Goal: Information Seeking & Learning: Learn about a topic

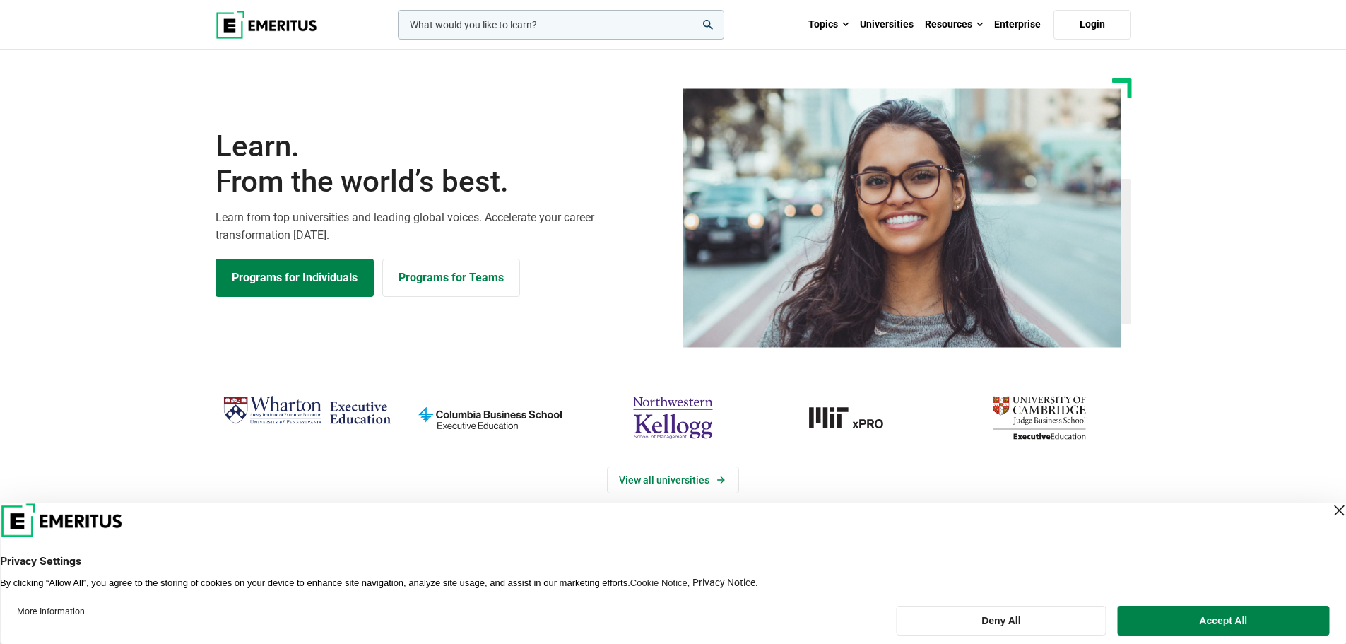
click at [518, 25] on input "woocommerce-product-search-field-0" at bounding box center [561, 25] width 326 height 30
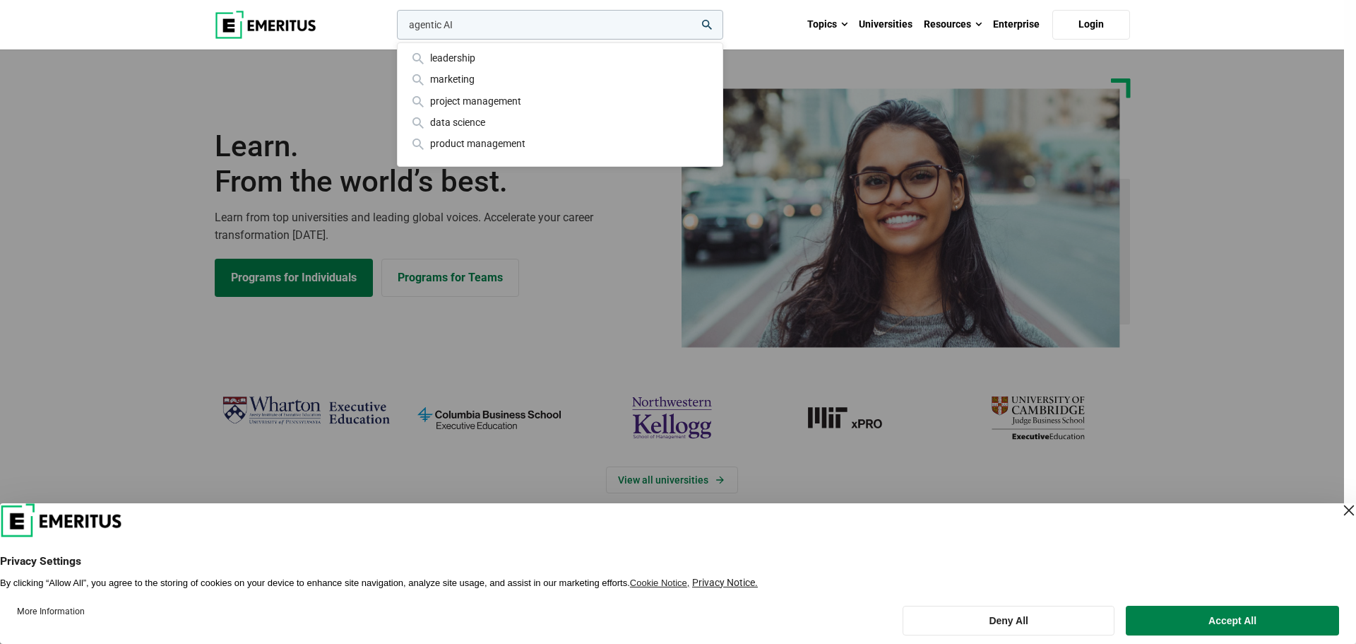
type input "agentic AI"
click at [394, 28] on button "search" at bounding box center [394, 28] width 0 height 0
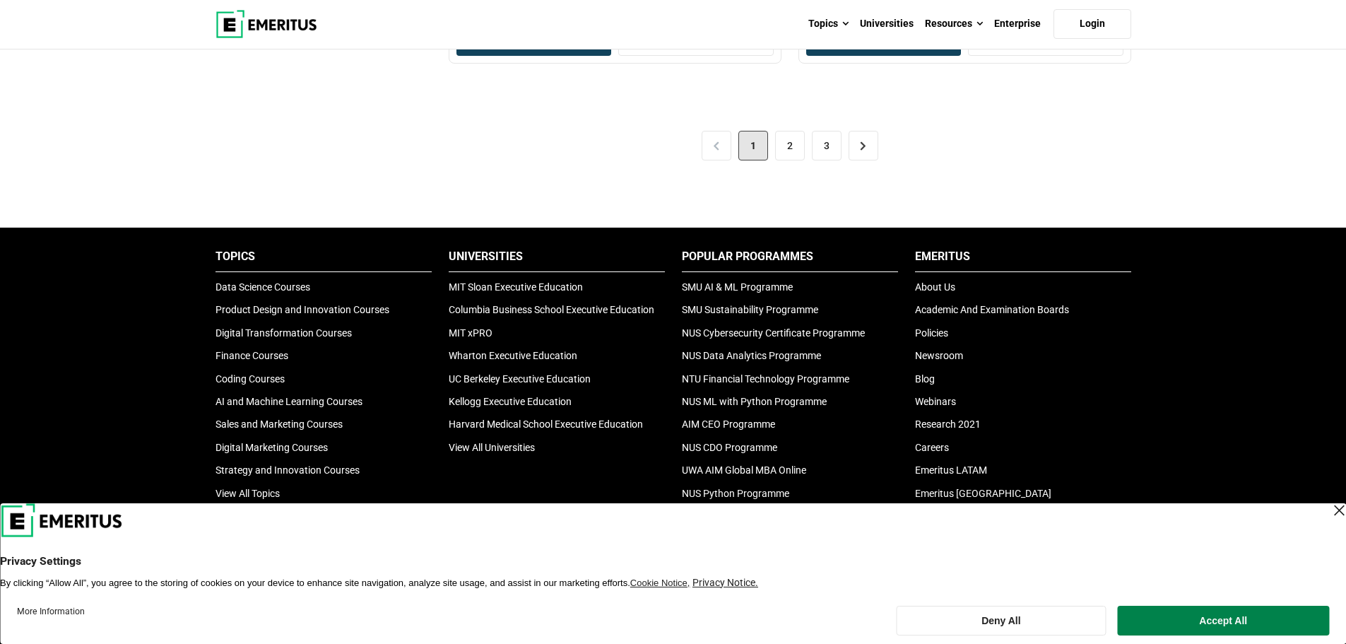
scroll to position [3250, 0]
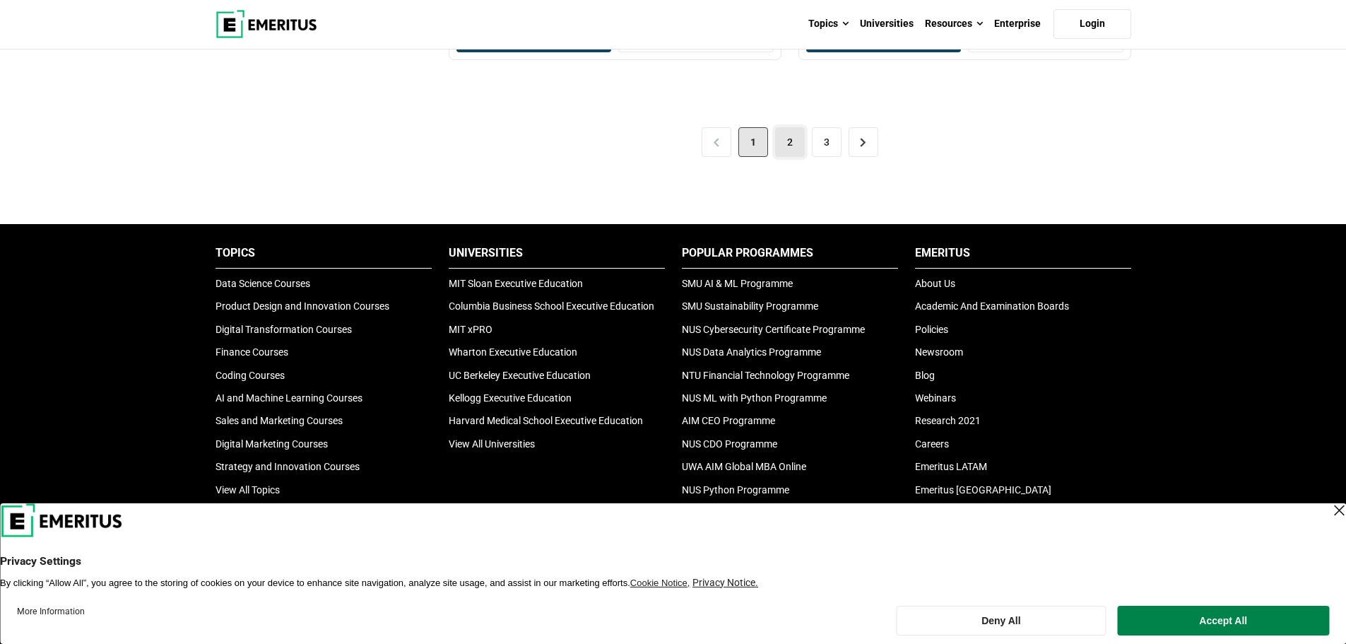
click at [787, 129] on link "2" at bounding box center [790, 142] width 30 height 30
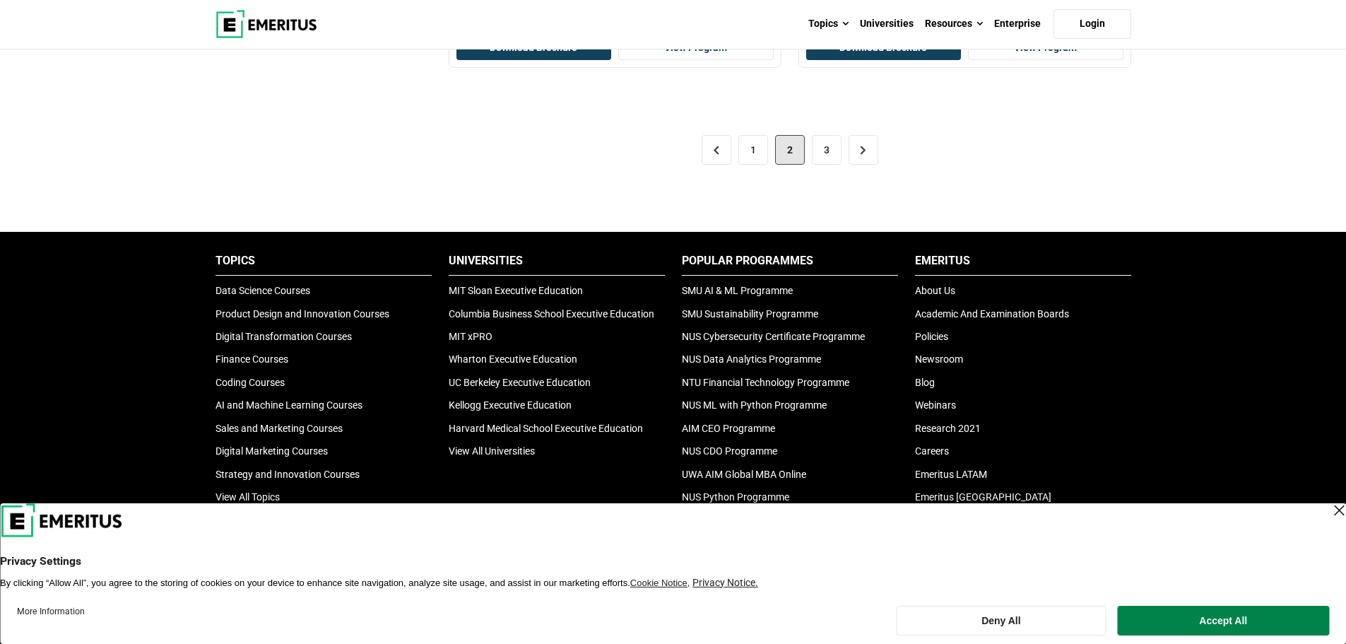
scroll to position [3179, 0]
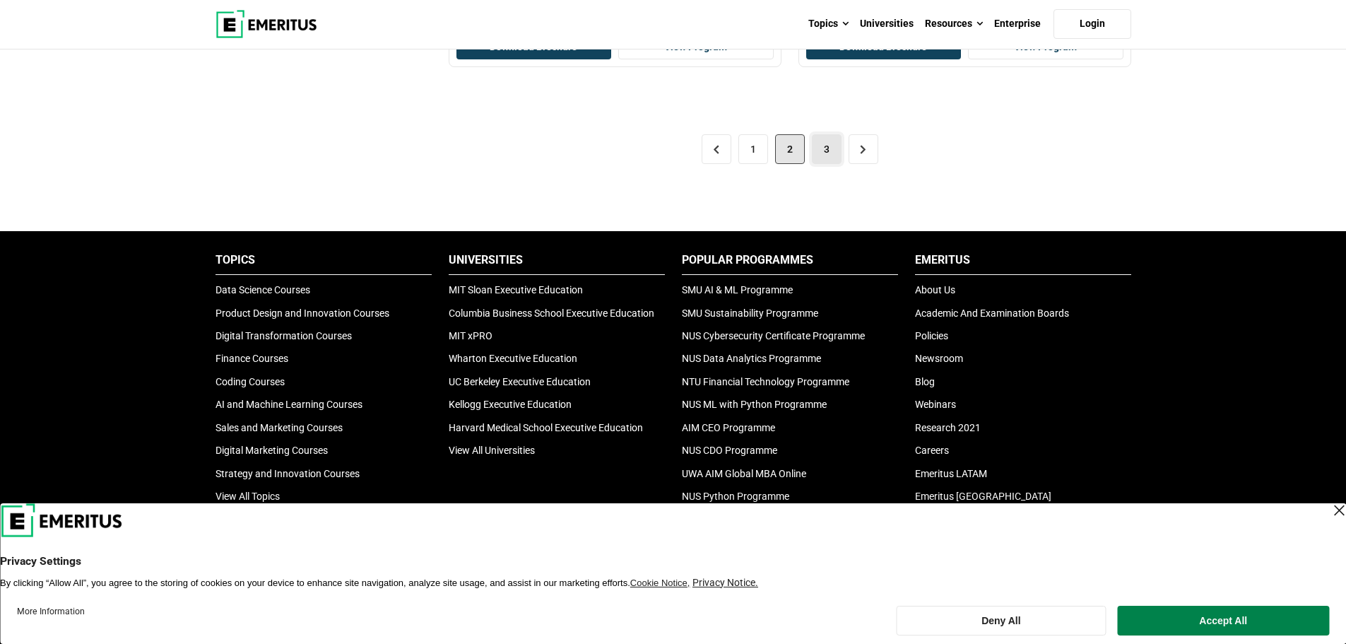
click at [812, 157] on link "3" at bounding box center [827, 149] width 30 height 30
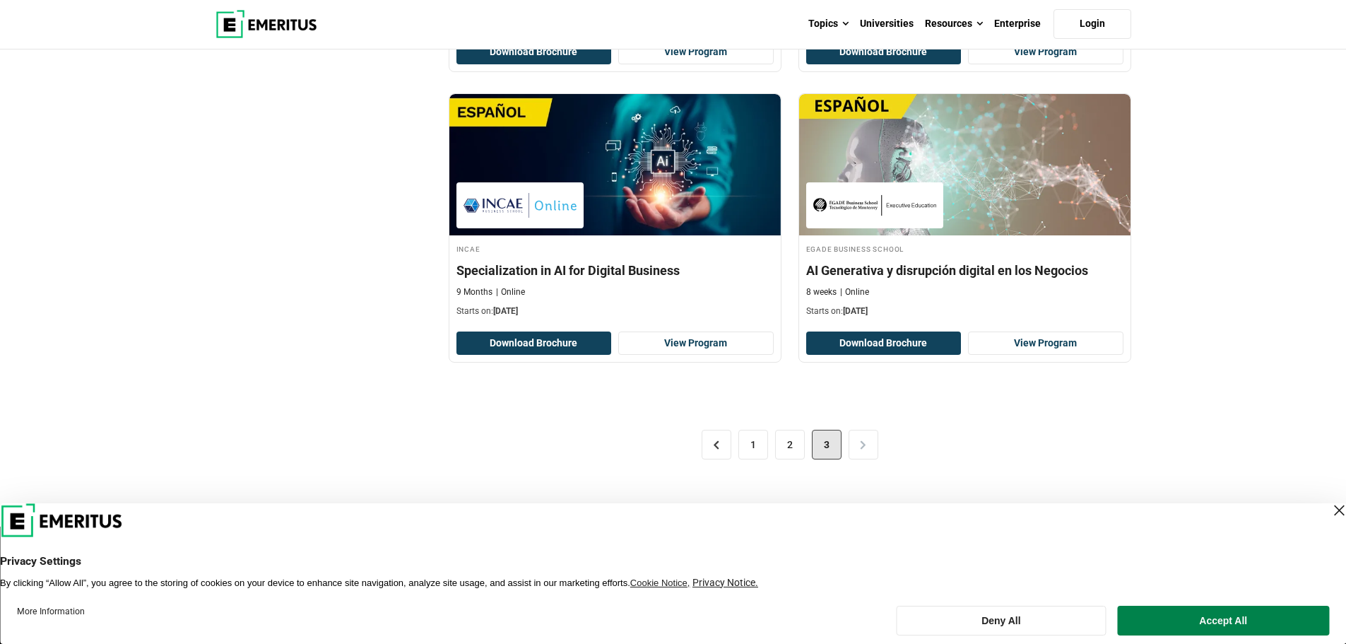
scroll to position [495, 0]
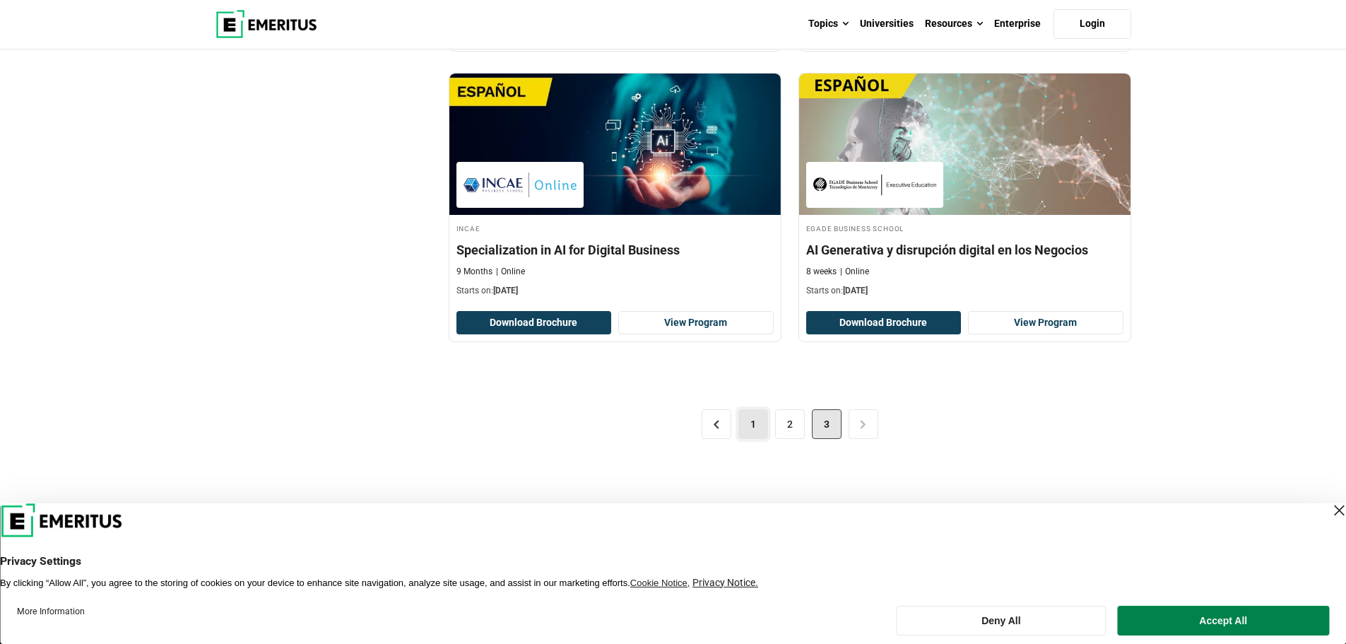
click at [749, 426] on link "1" at bounding box center [753, 424] width 30 height 30
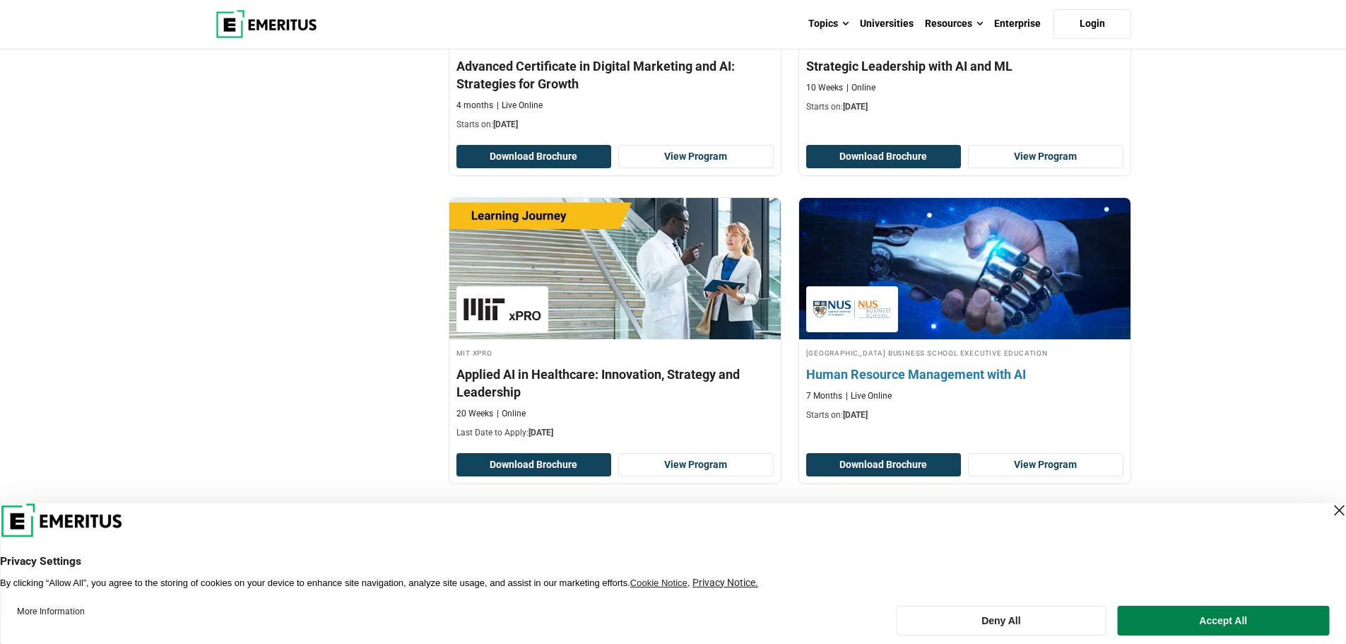
scroll to position [3250, 0]
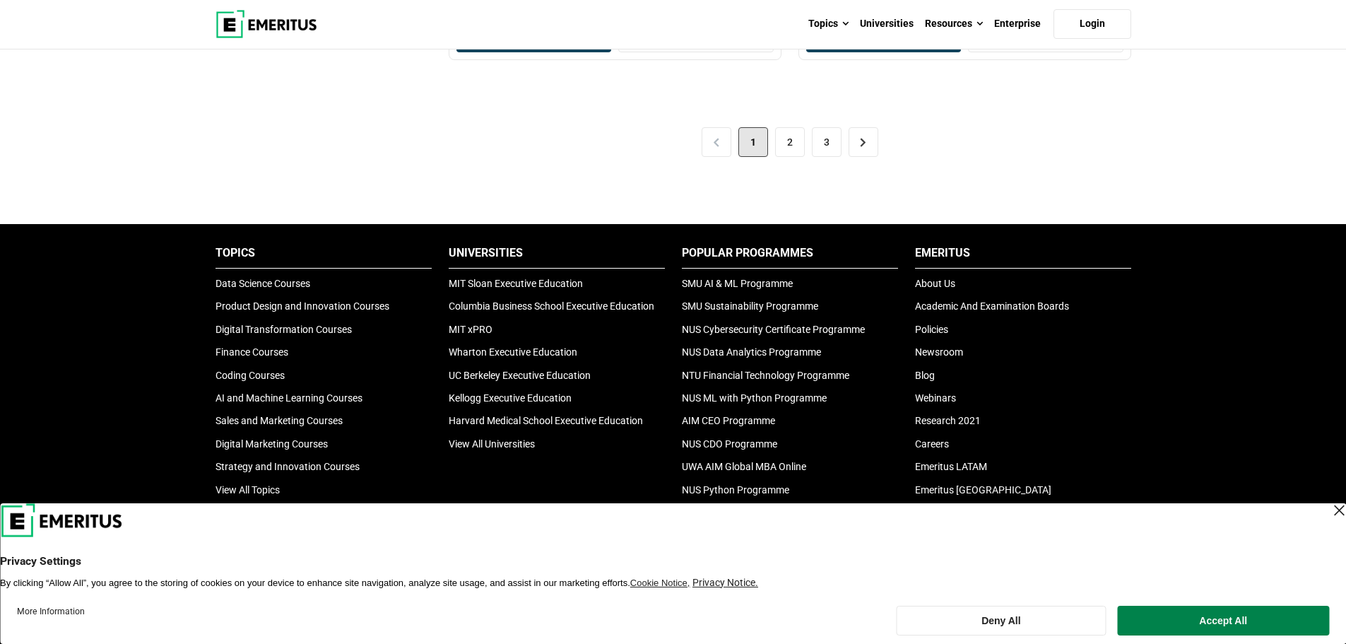
click at [762, 136] on span "1" at bounding box center [753, 142] width 30 height 30
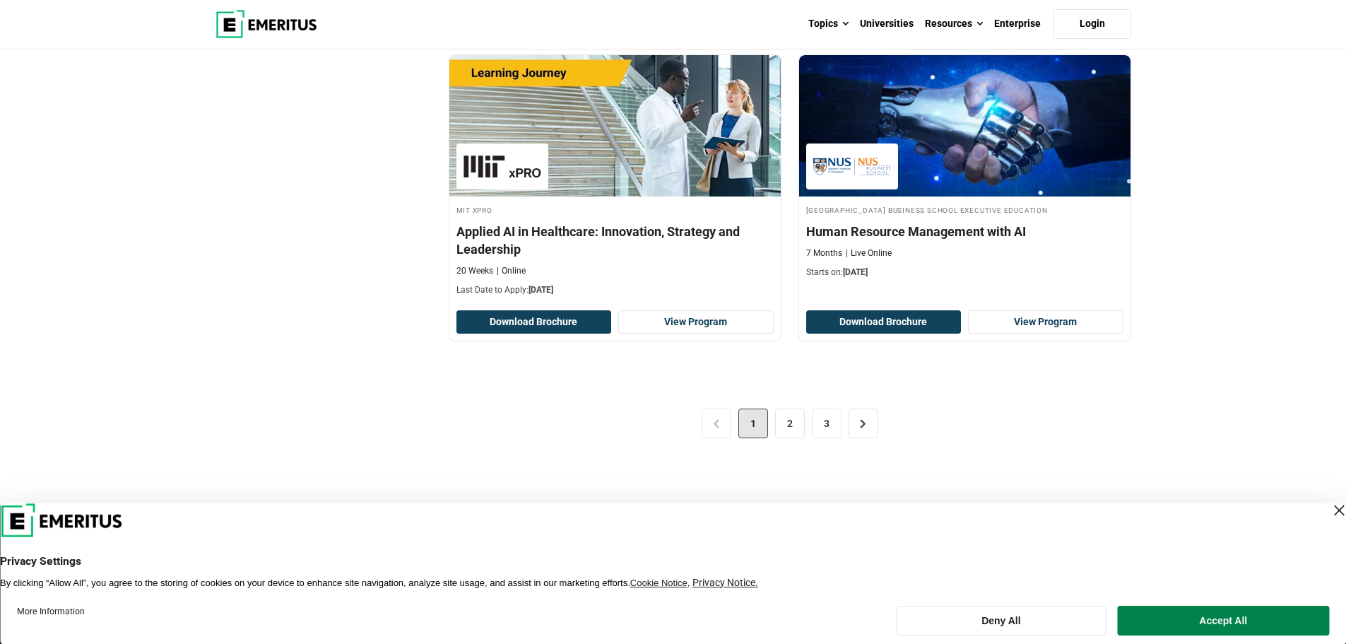
scroll to position [3038, 0]
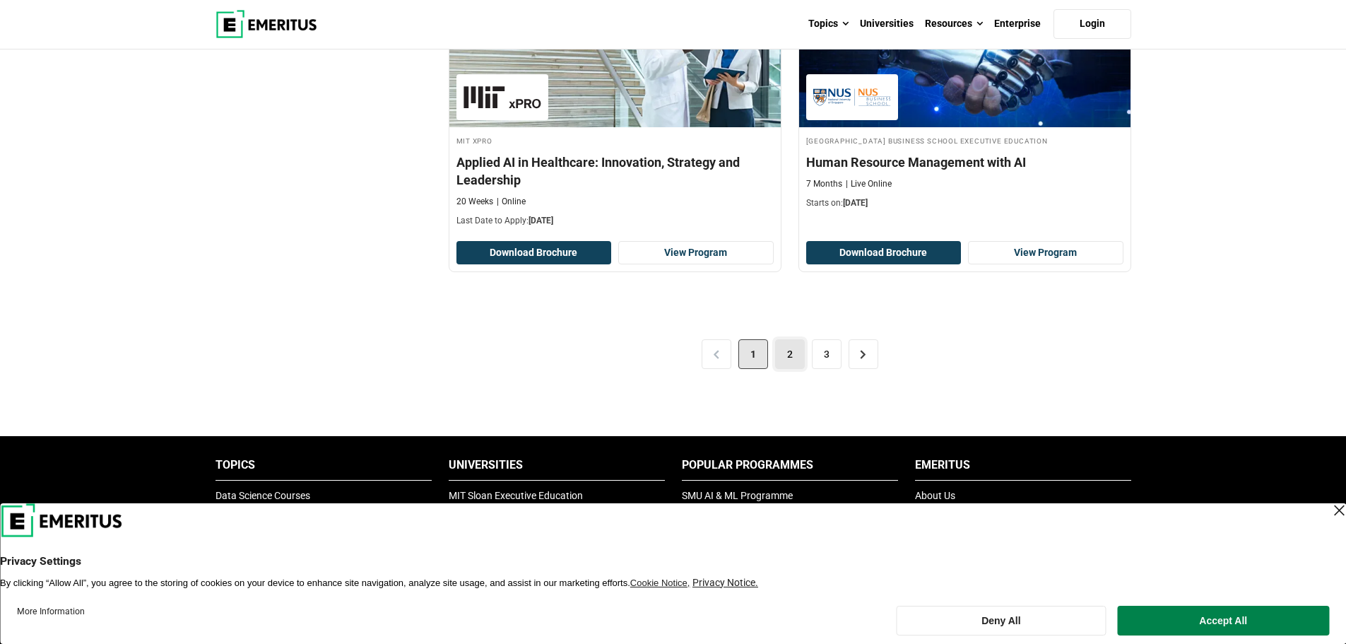
click at [783, 348] on link "2" at bounding box center [790, 354] width 30 height 30
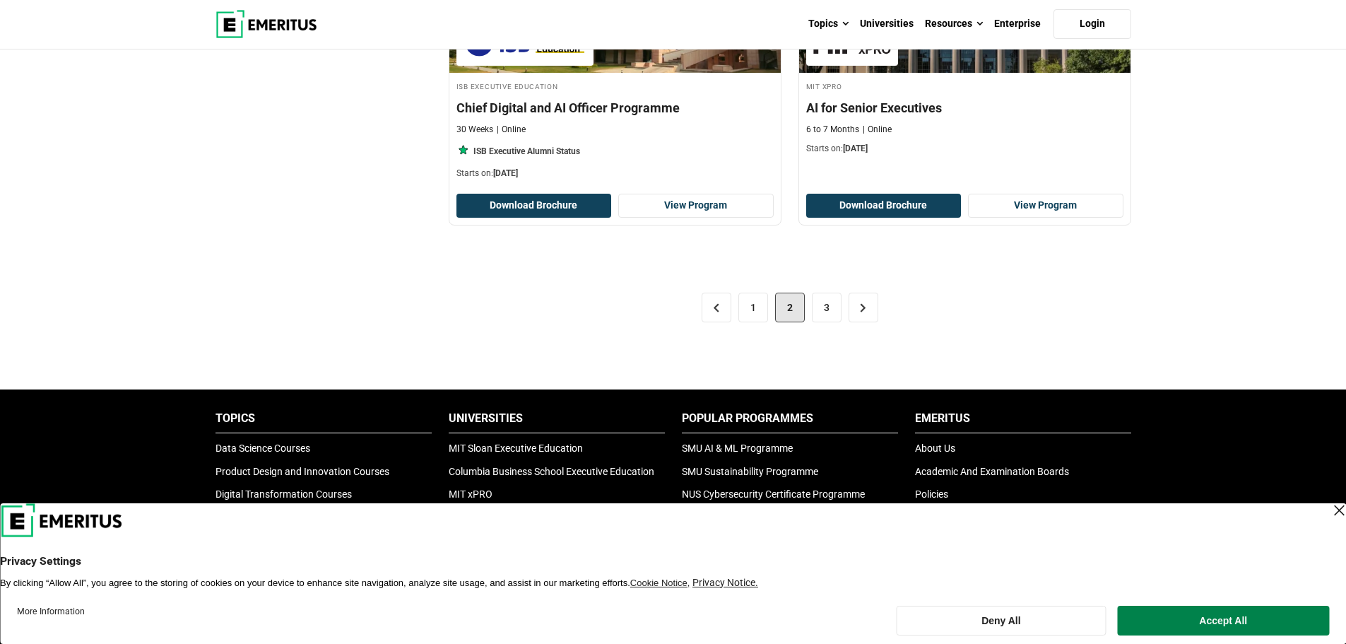
scroll to position [3038, 0]
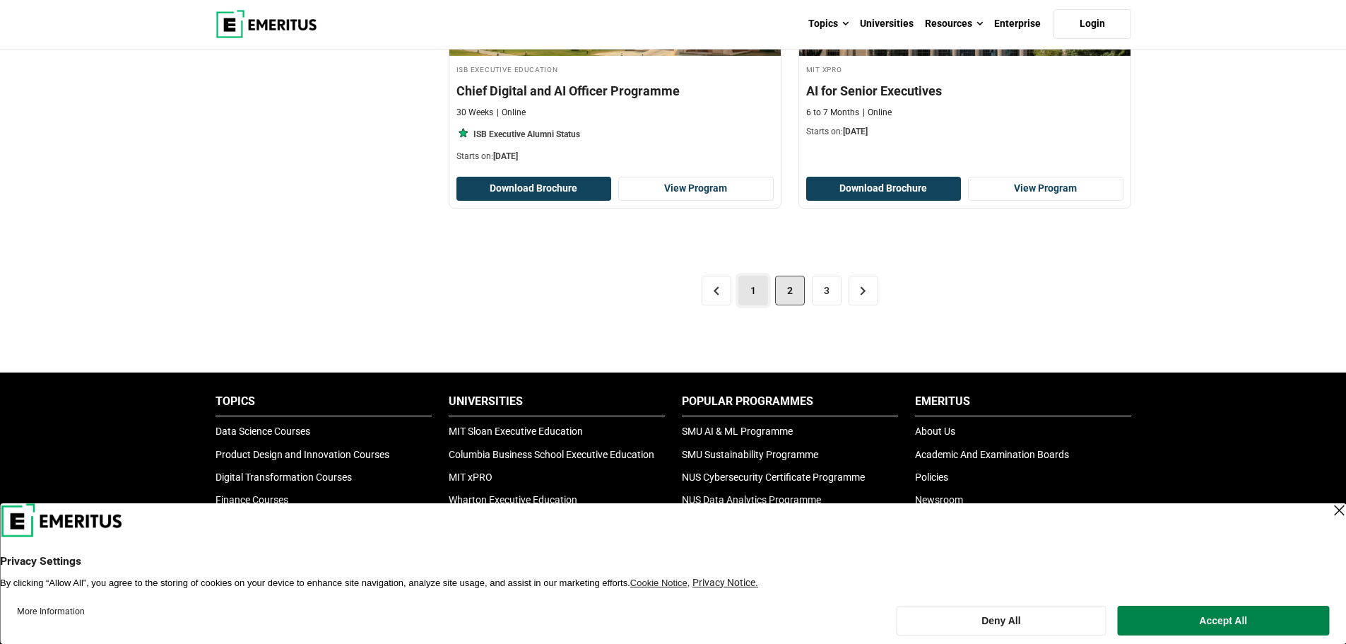
click at [743, 302] on link "1" at bounding box center [753, 291] width 30 height 30
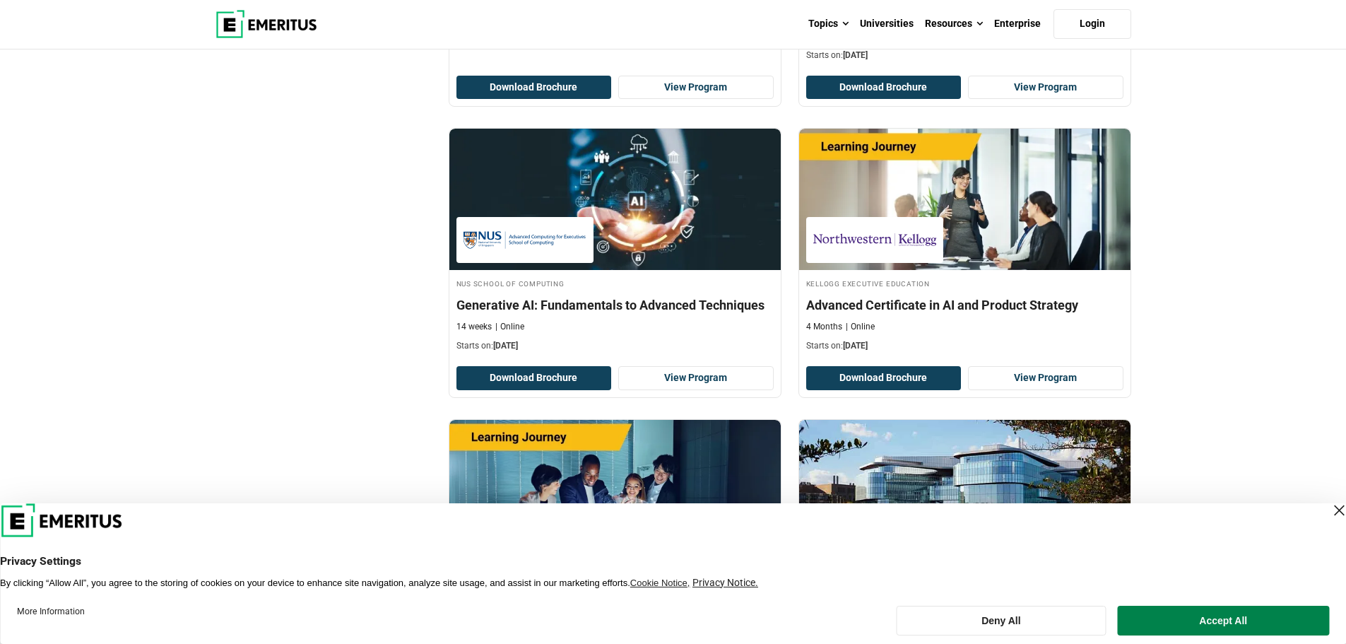
scroll to position [777, 0]
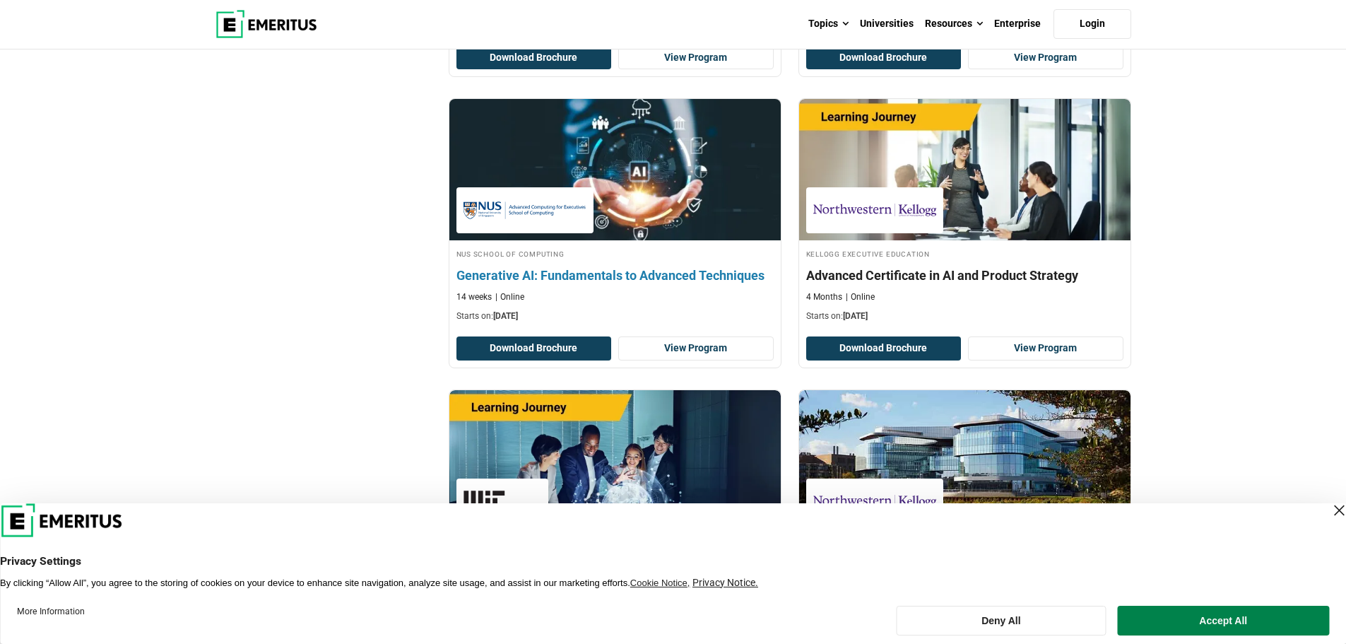
click at [721, 267] on h4 "Generative AI: Fundamentals to Advanced Techniques" at bounding box center [614, 275] width 317 height 18
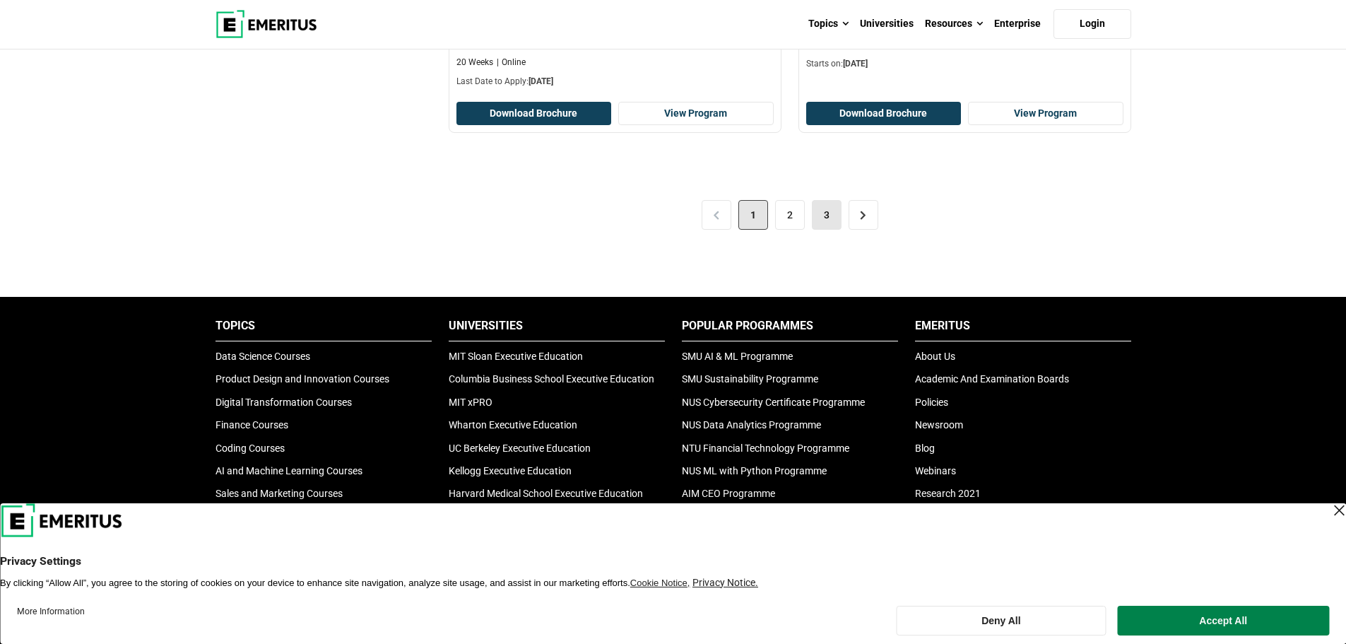
scroll to position [3038, 0]
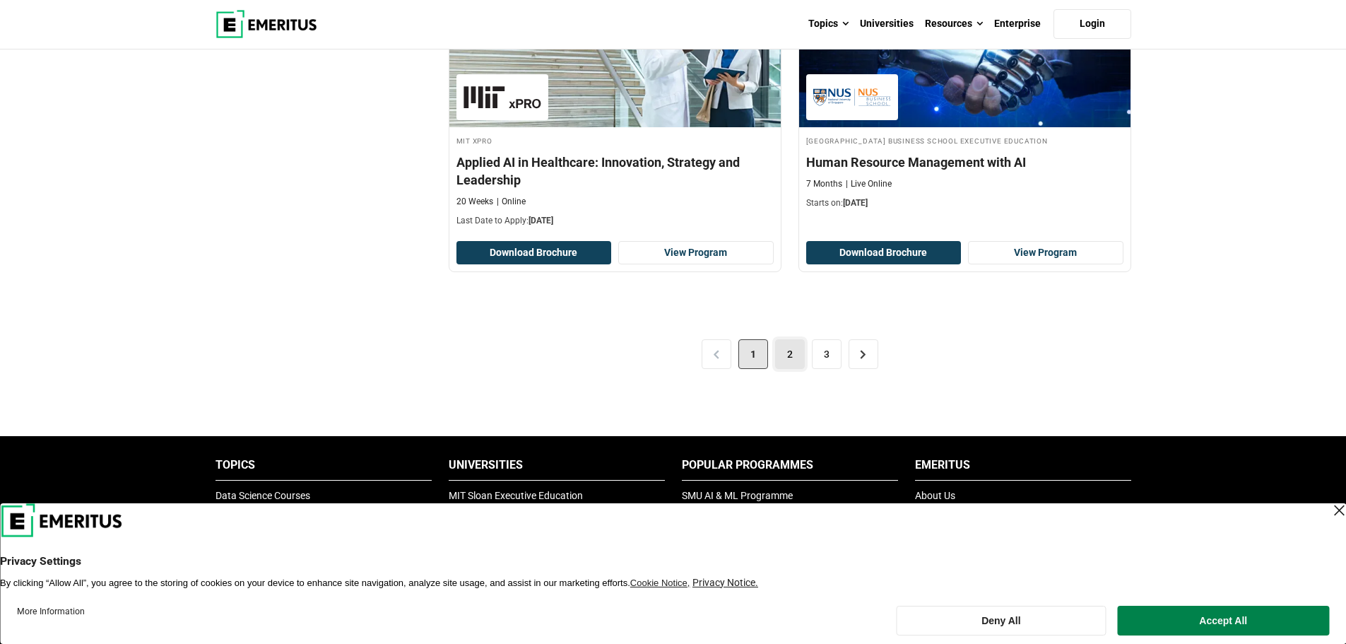
click at [788, 355] on link "2" at bounding box center [790, 354] width 30 height 30
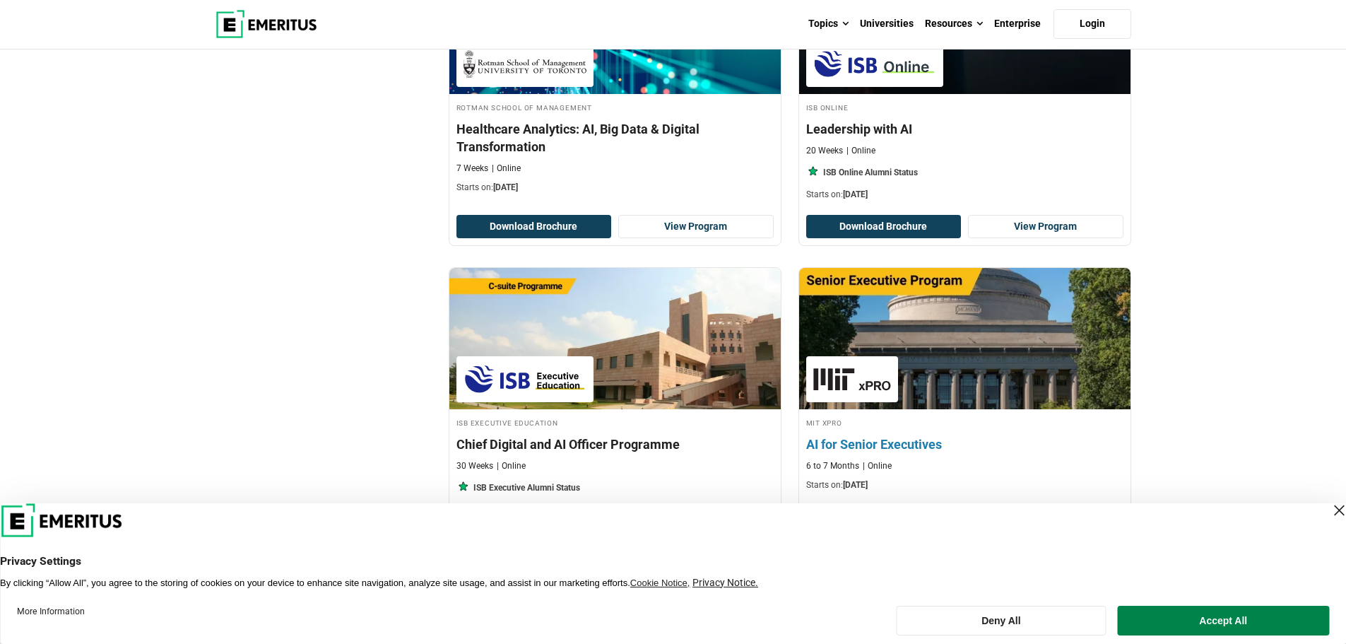
scroll to position [2190, 0]
